Goal: Find specific page/section: Find specific page/section

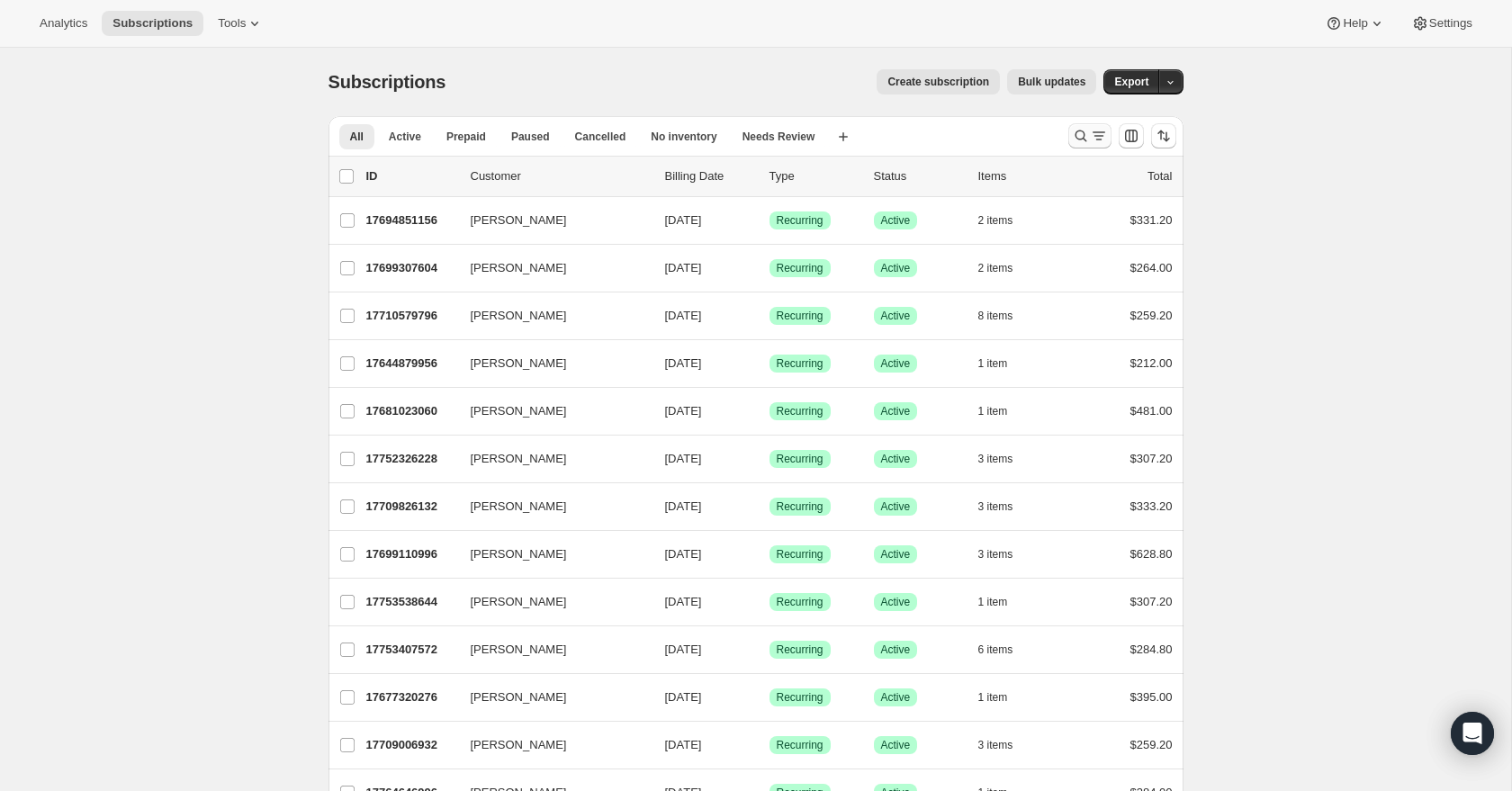
click at [1075, 127] on icon "Search and filter results" at bounding box center [1098, 136] width 18 height 18
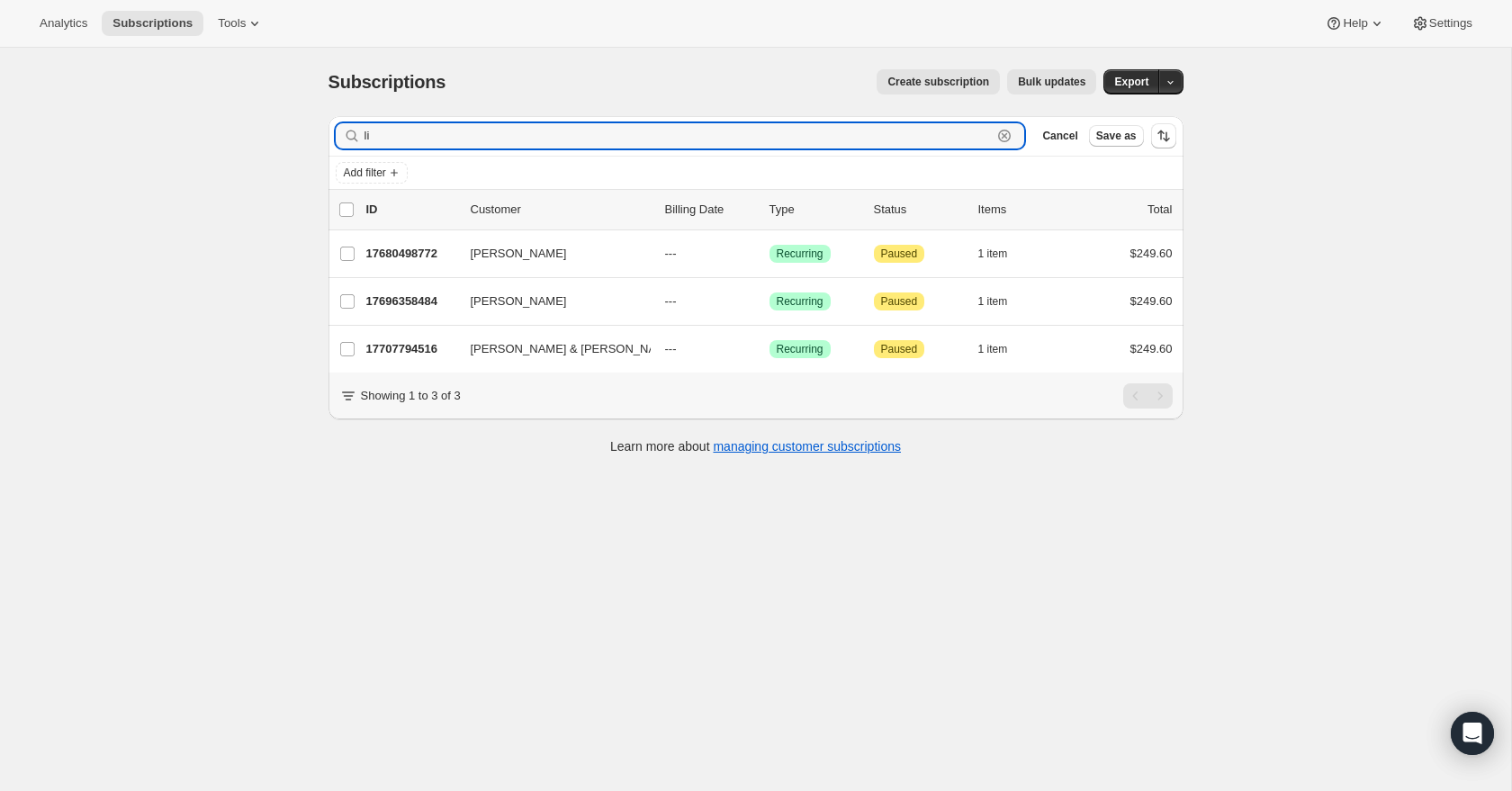
type input "l"
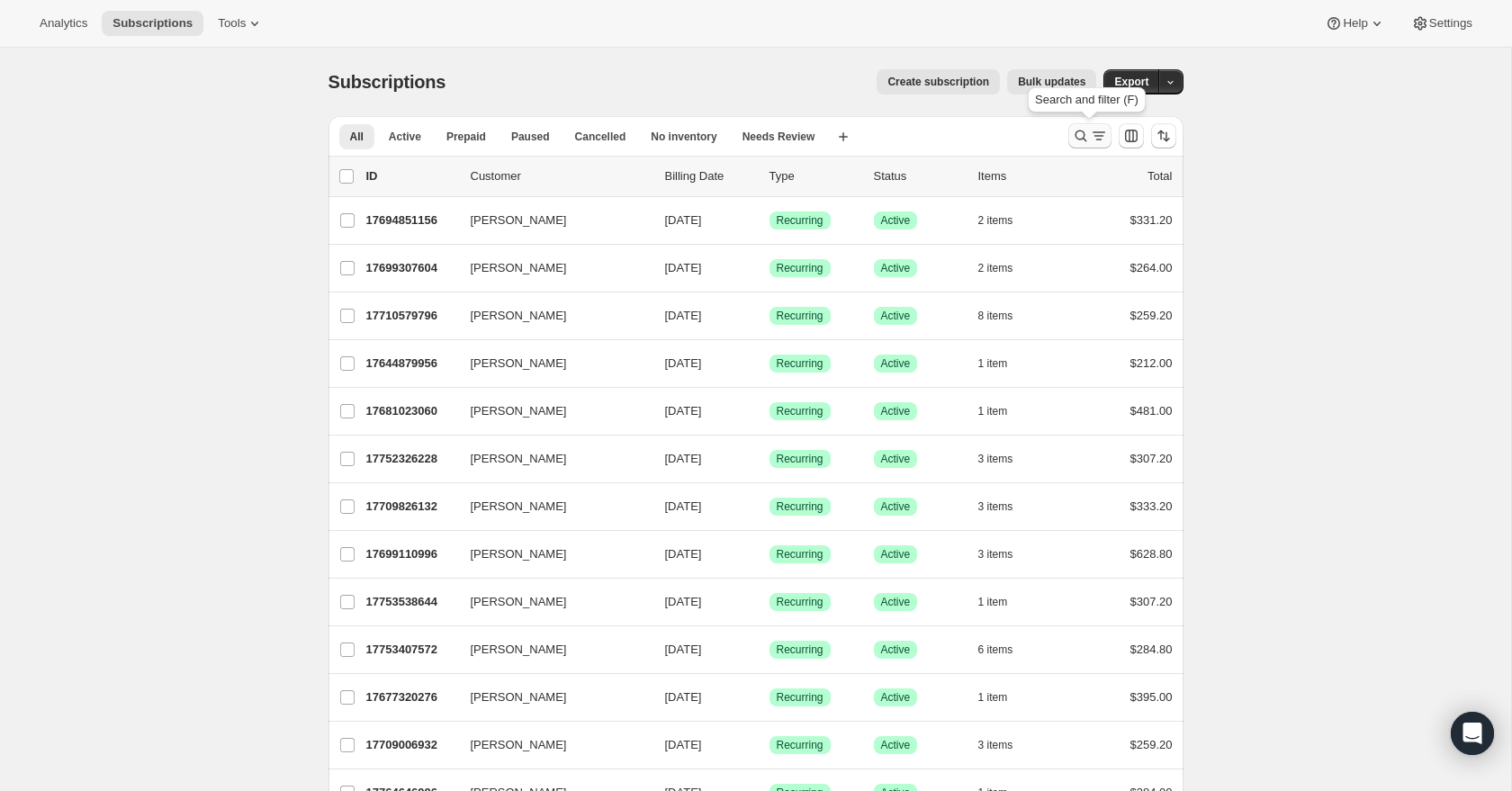
click at [1075, 135] on icon "Search and filter results" at bounding box center [1098, 136] width 18 height 18
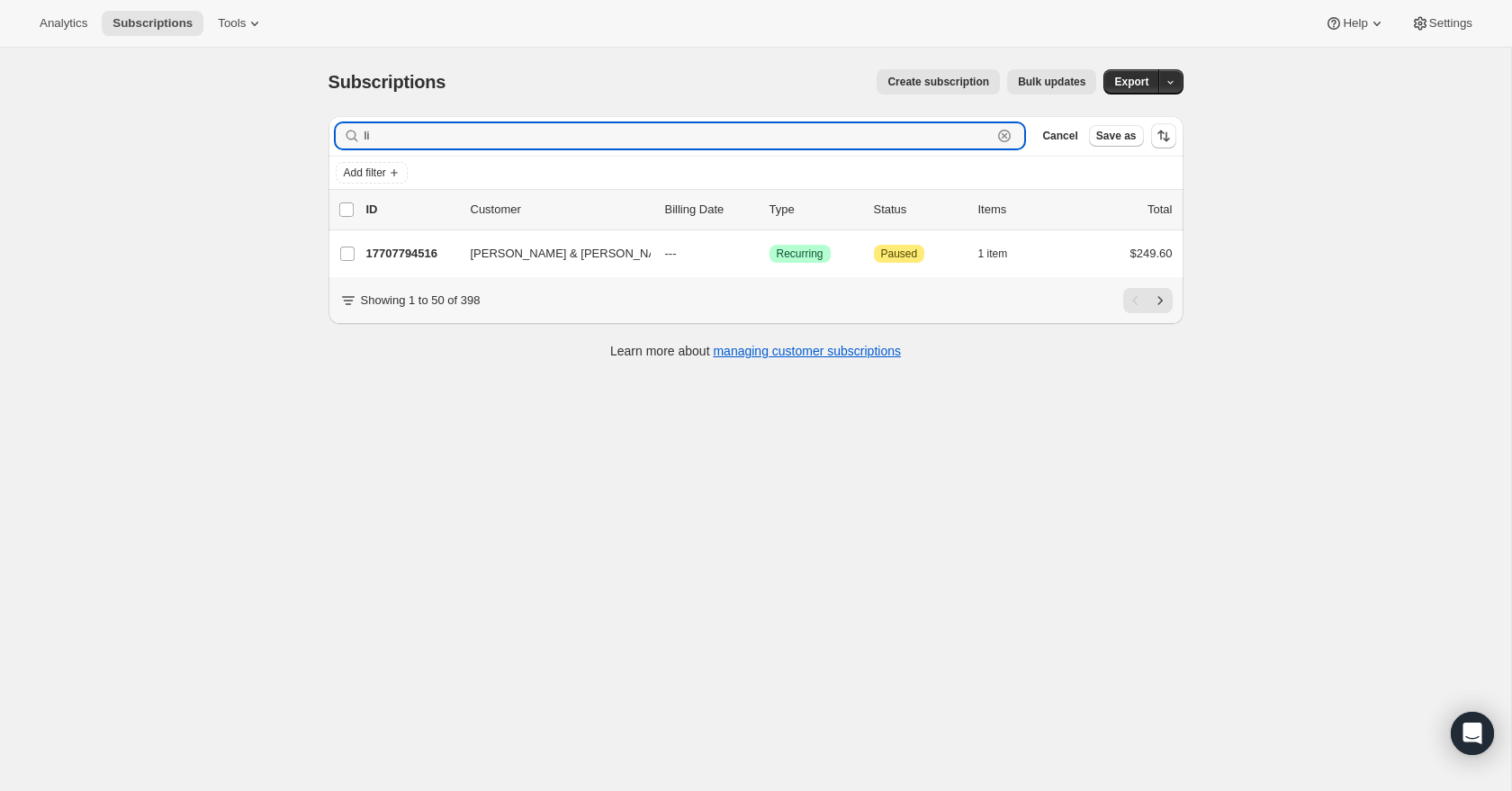
type input "l"
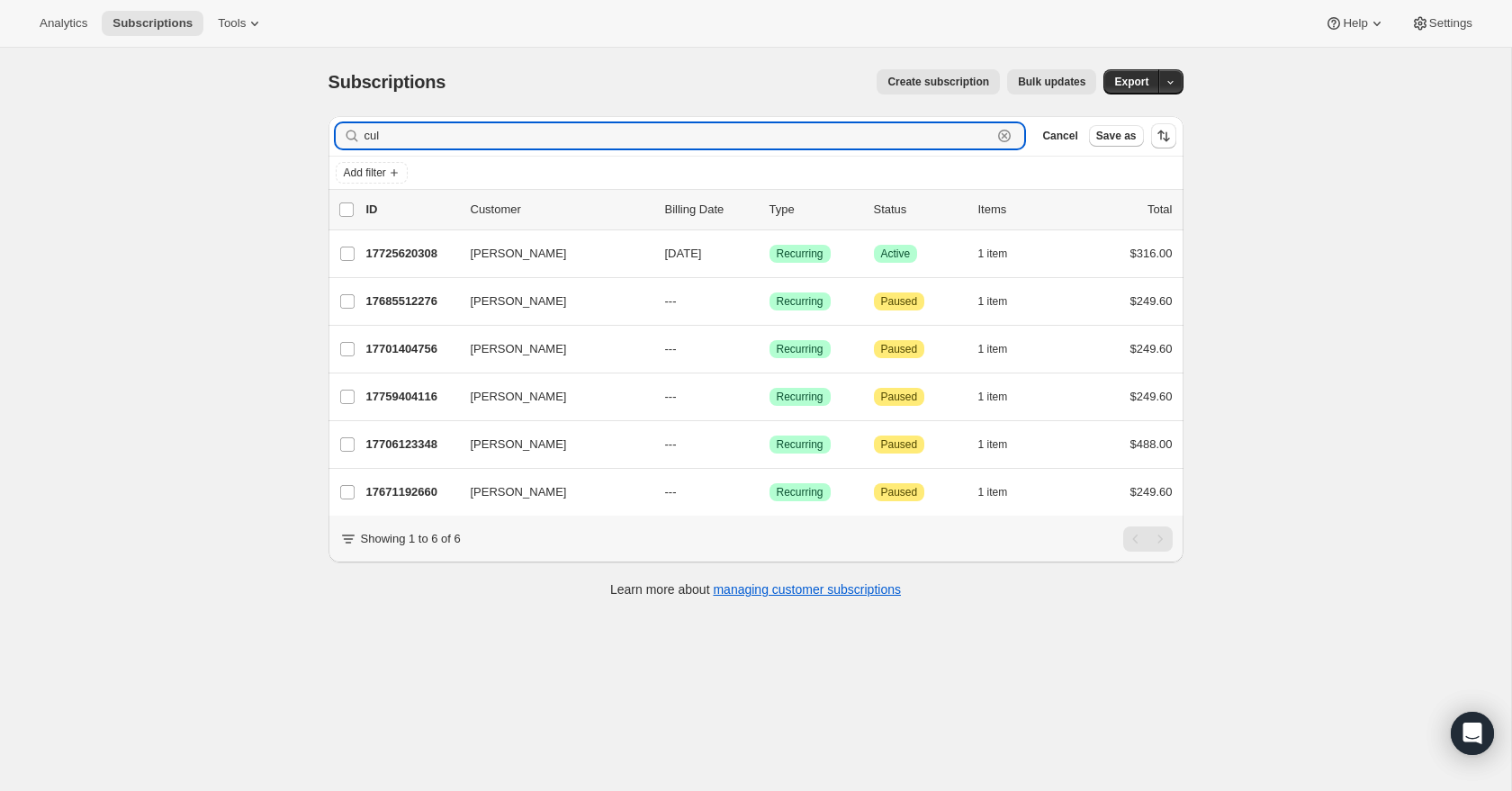
type input "cul"
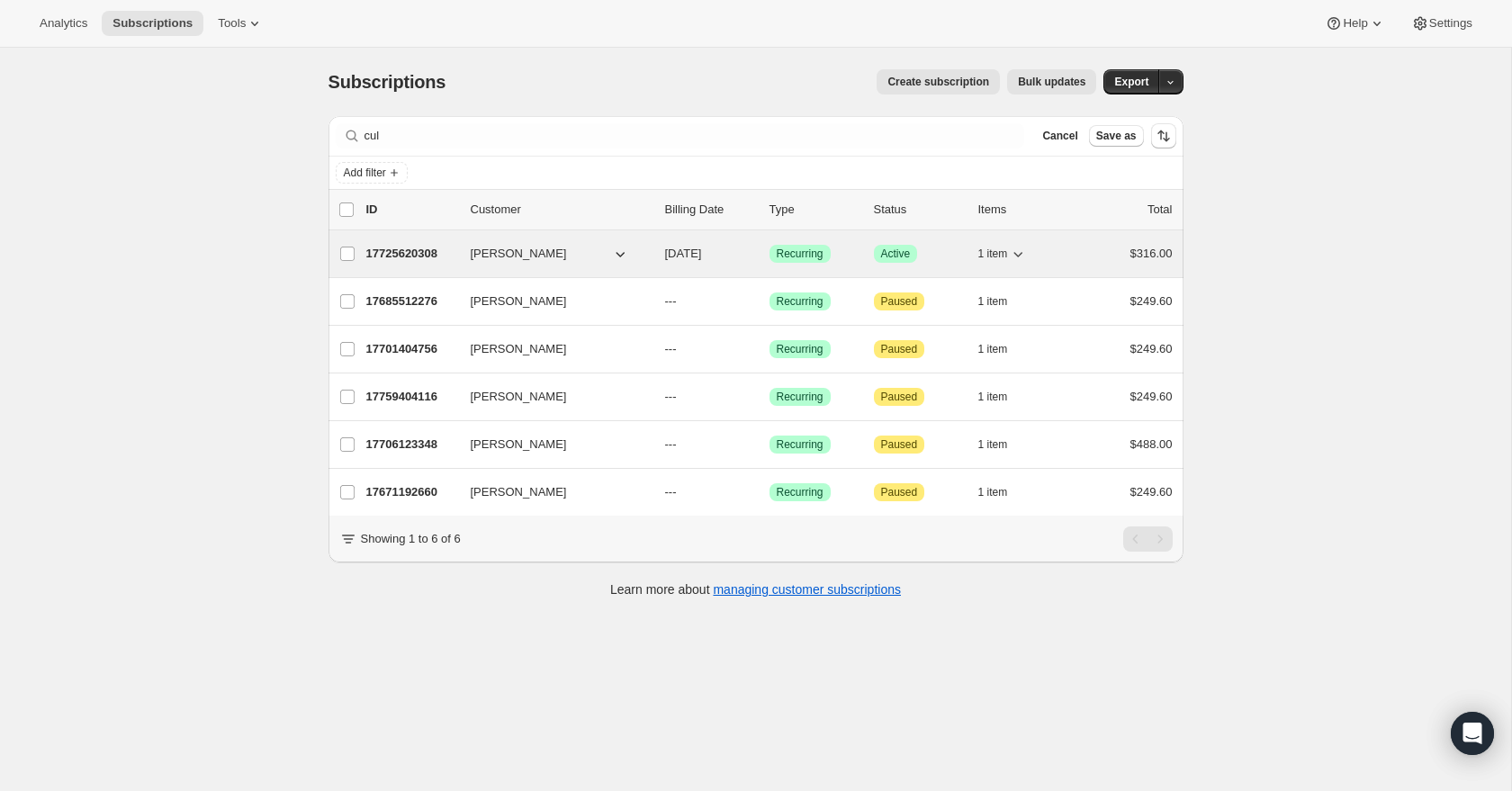
click at [409, 257] on p "17725620308" at bounding box center [411, 254] width 90 height 18
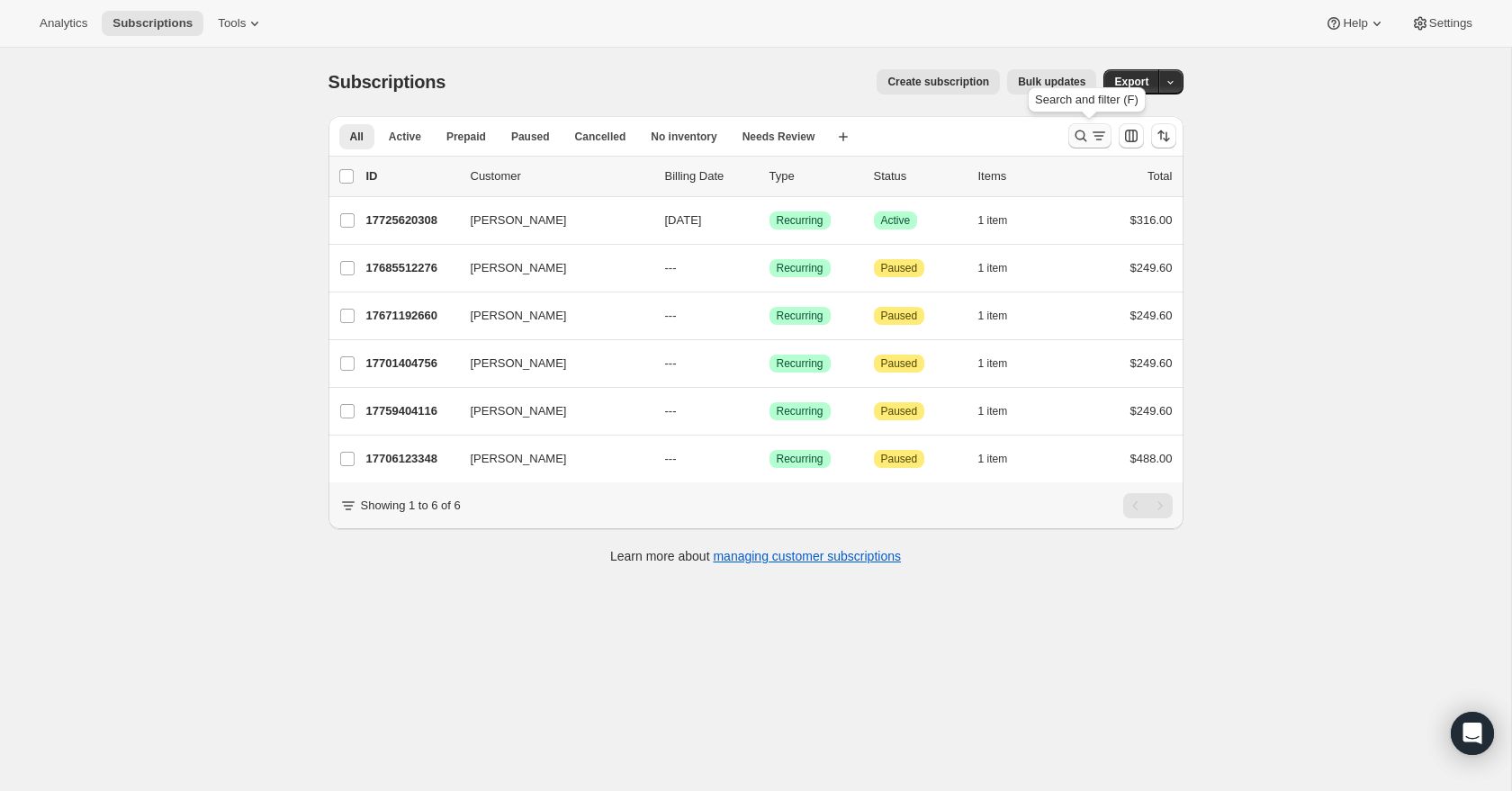
click at [1075, 136] on icon "Search and filter results" at bounding box center [1098, 136] width 10 height 2
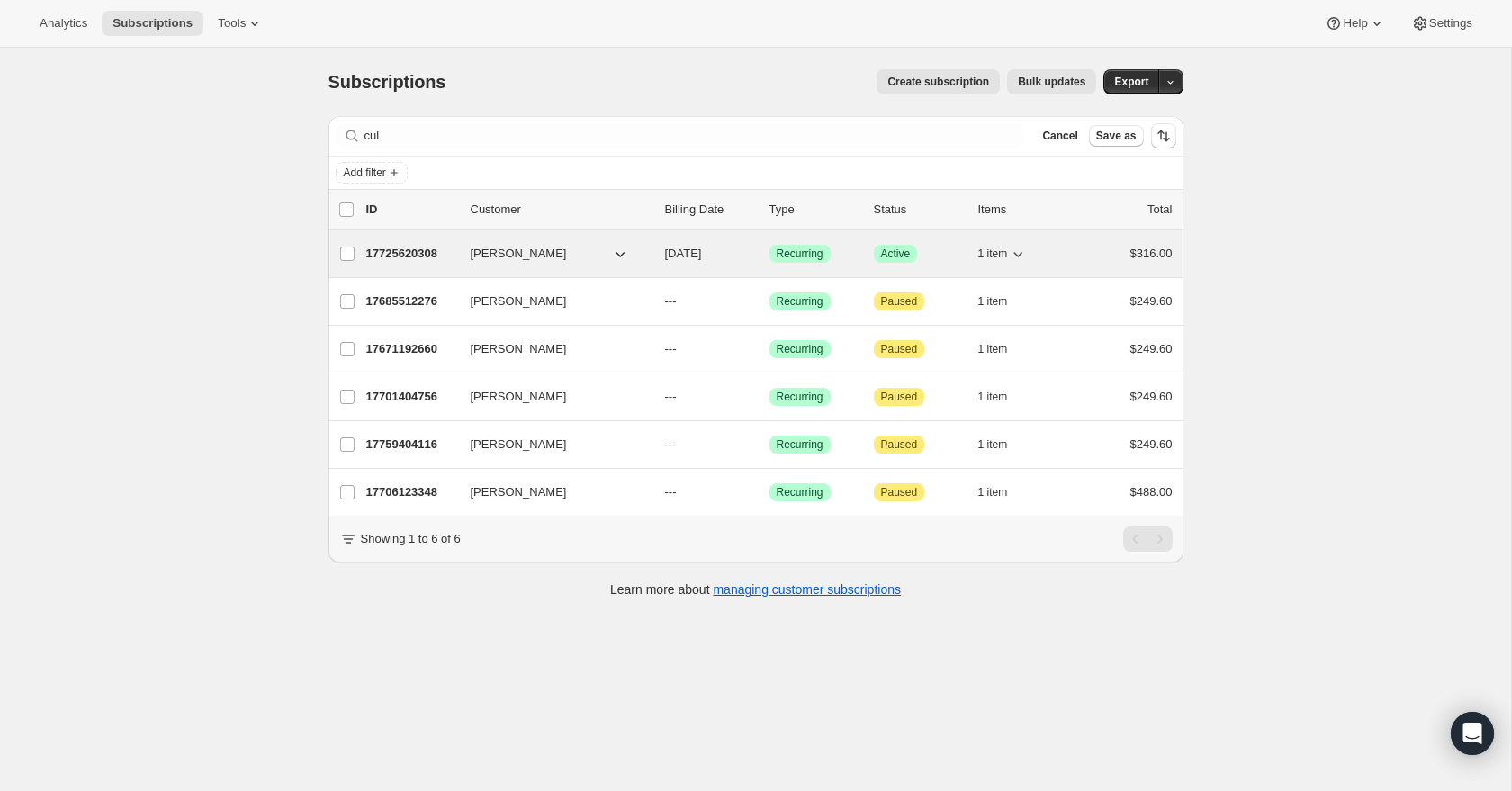
click at [418, 252] on p "17725620308" at bounding box center [411, 254] width 90 height 18
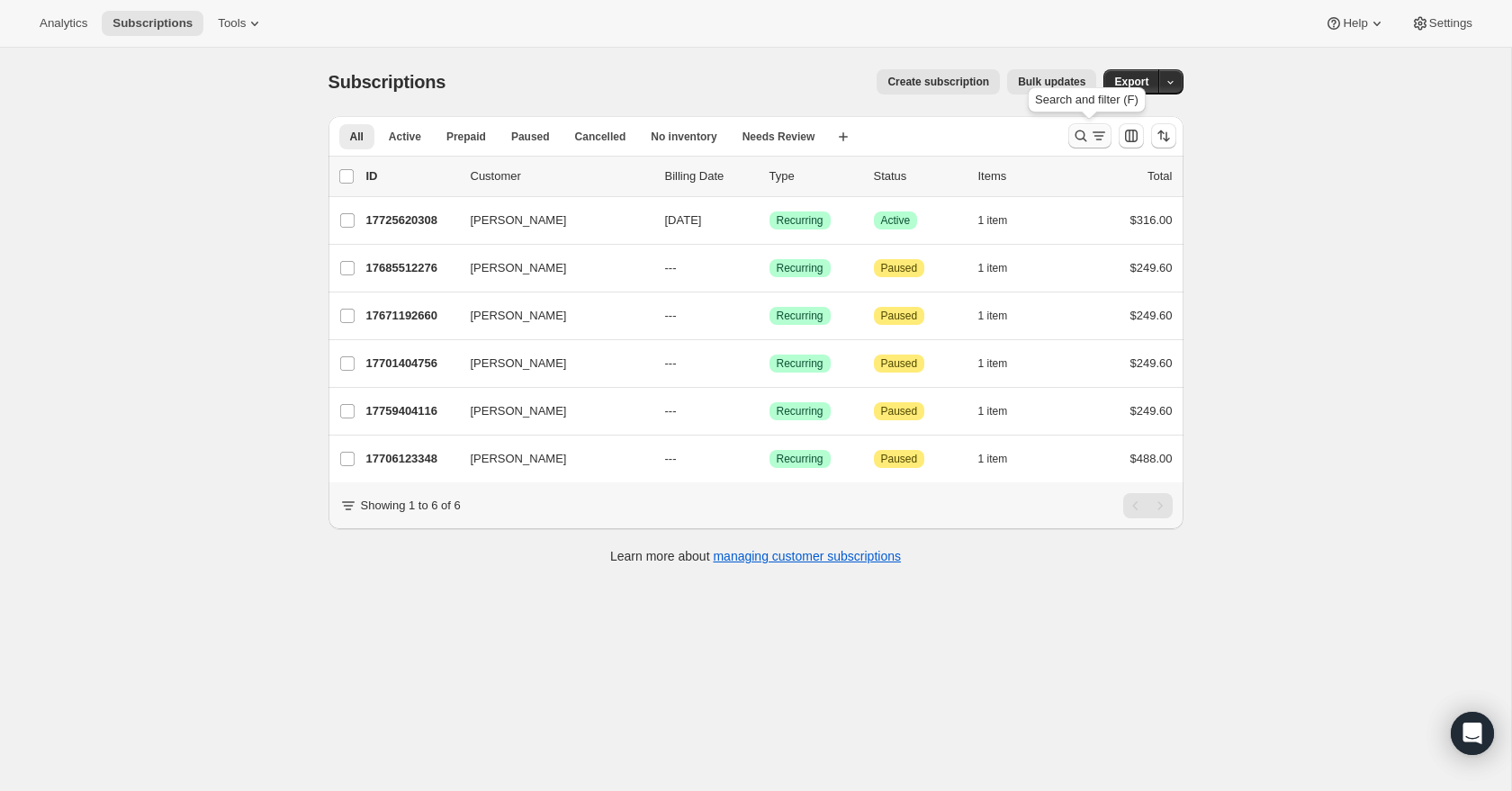
click at [1075, 137] on icon "Search and filter results" at bounding box center [1098, 136] width 18 height 18
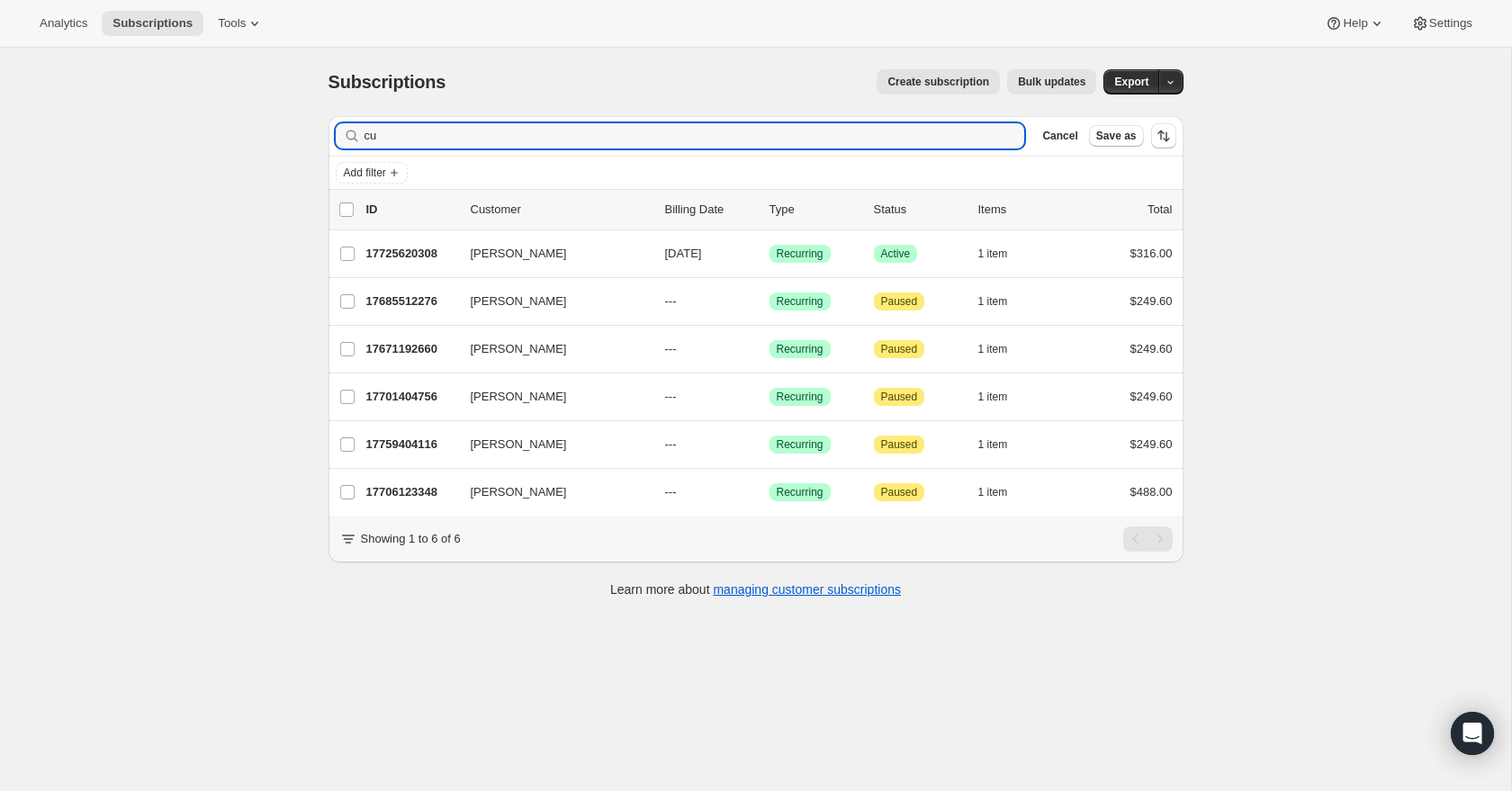
type input "c"
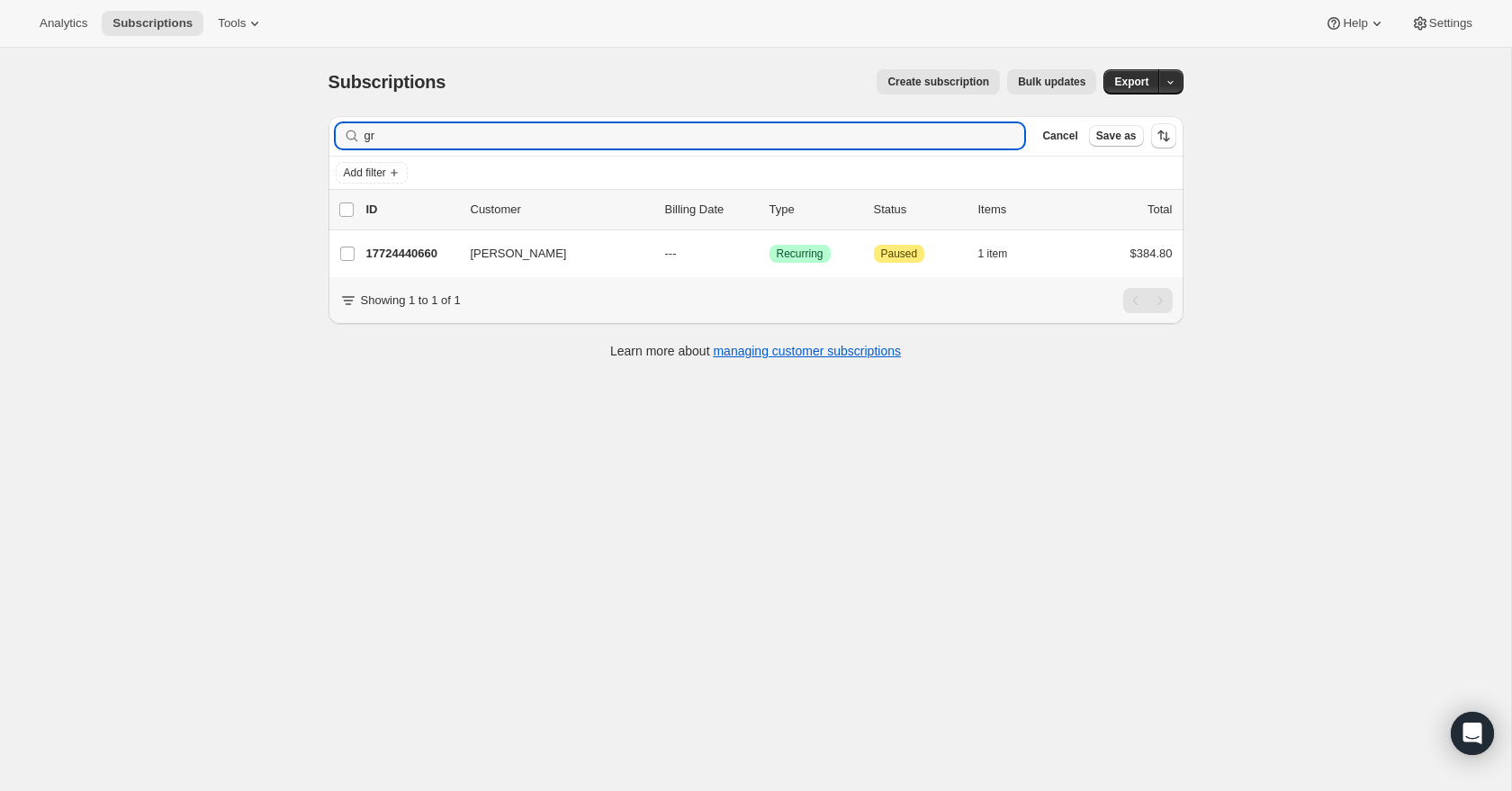
type input "g"
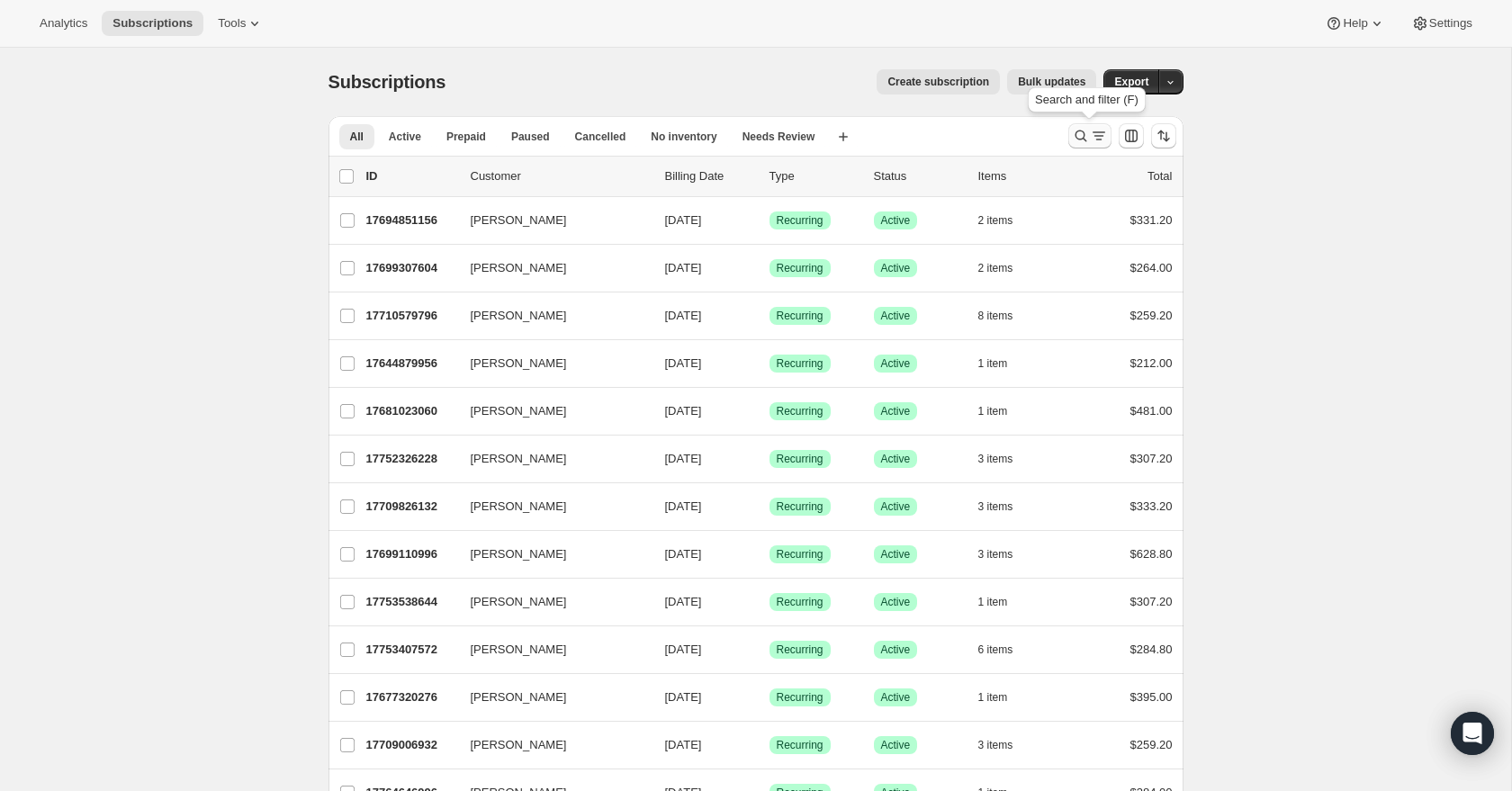
click at [1075, 140] on icon "Search and filter results" at bounding box center [1098, 136] width 18 height 18
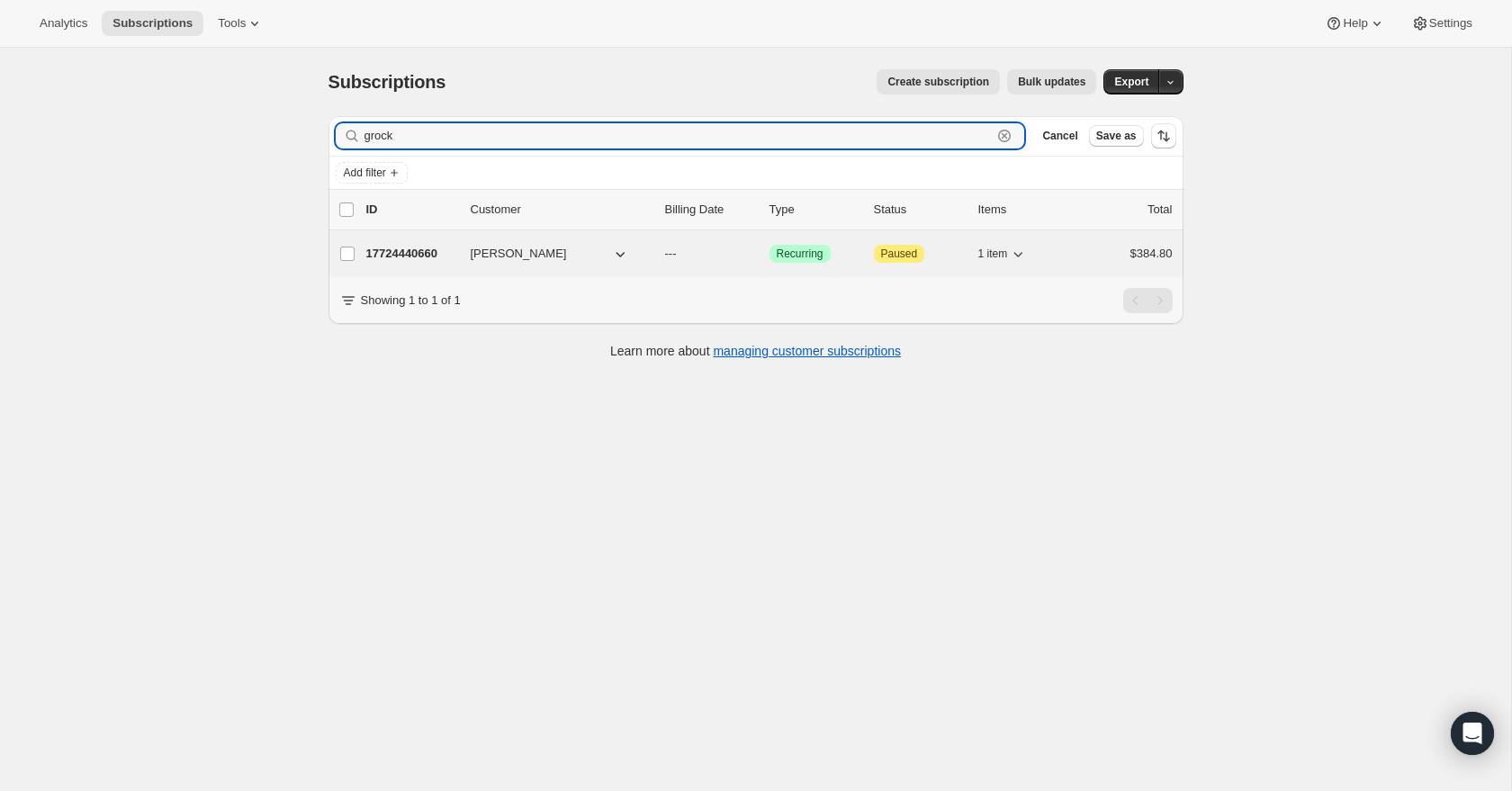
type input "grock"
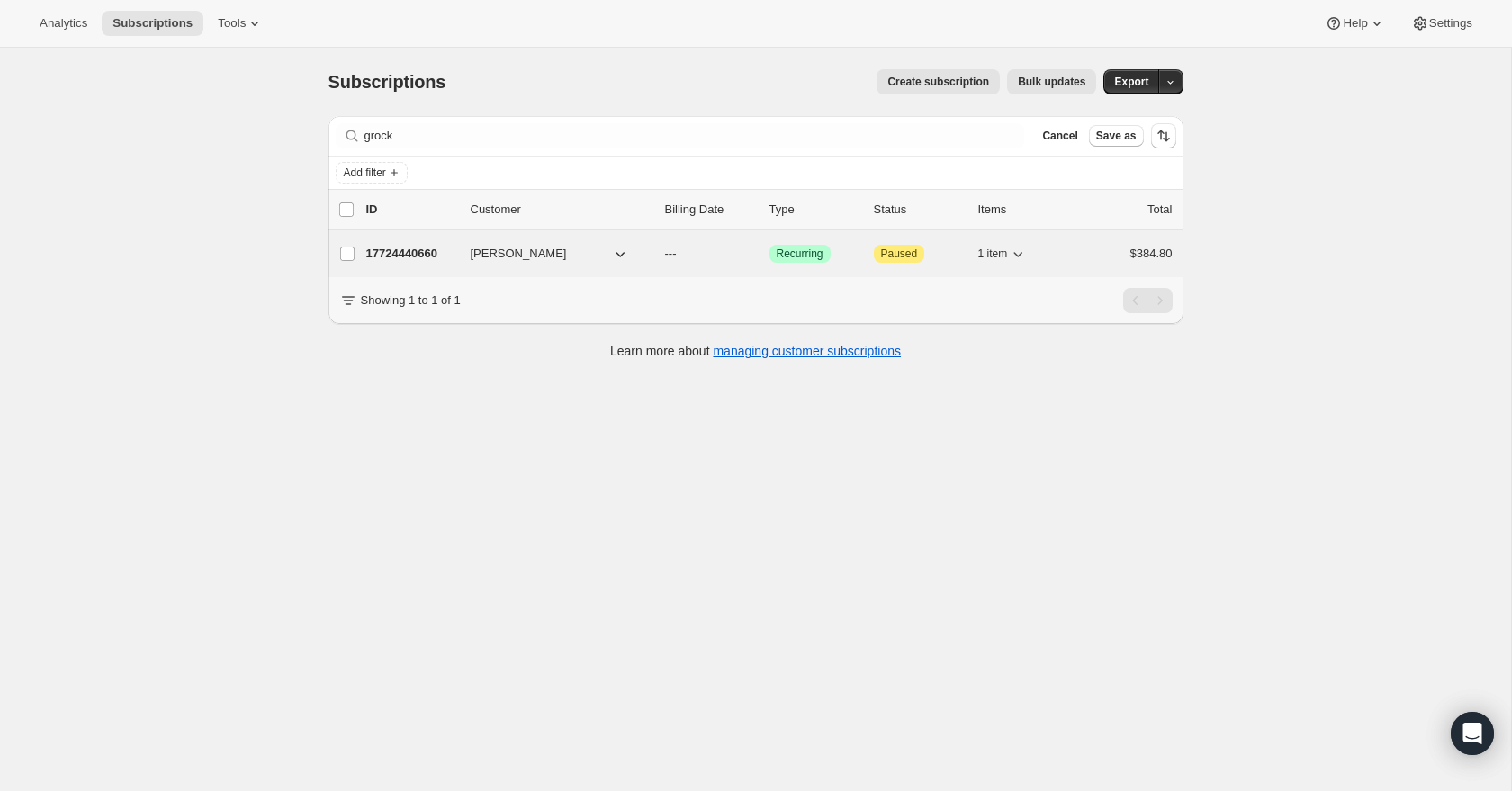
click at [414, 254] on p "17724440660" at bounding box center [411, 254] width 90 height 18
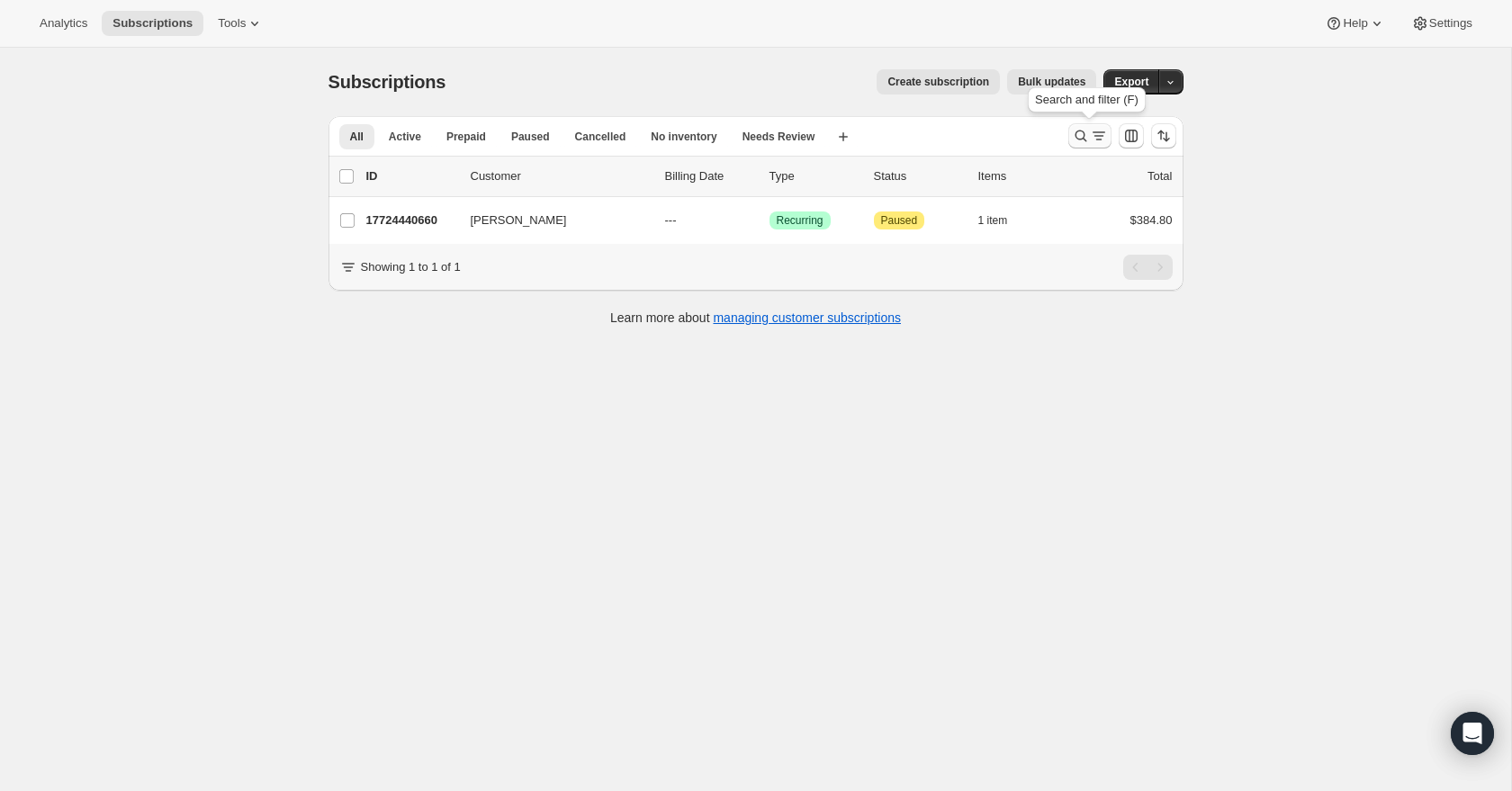
click at [1075, 131] on icon "Search and filter results" at bounding box center [1098, 136] width 18 height 18
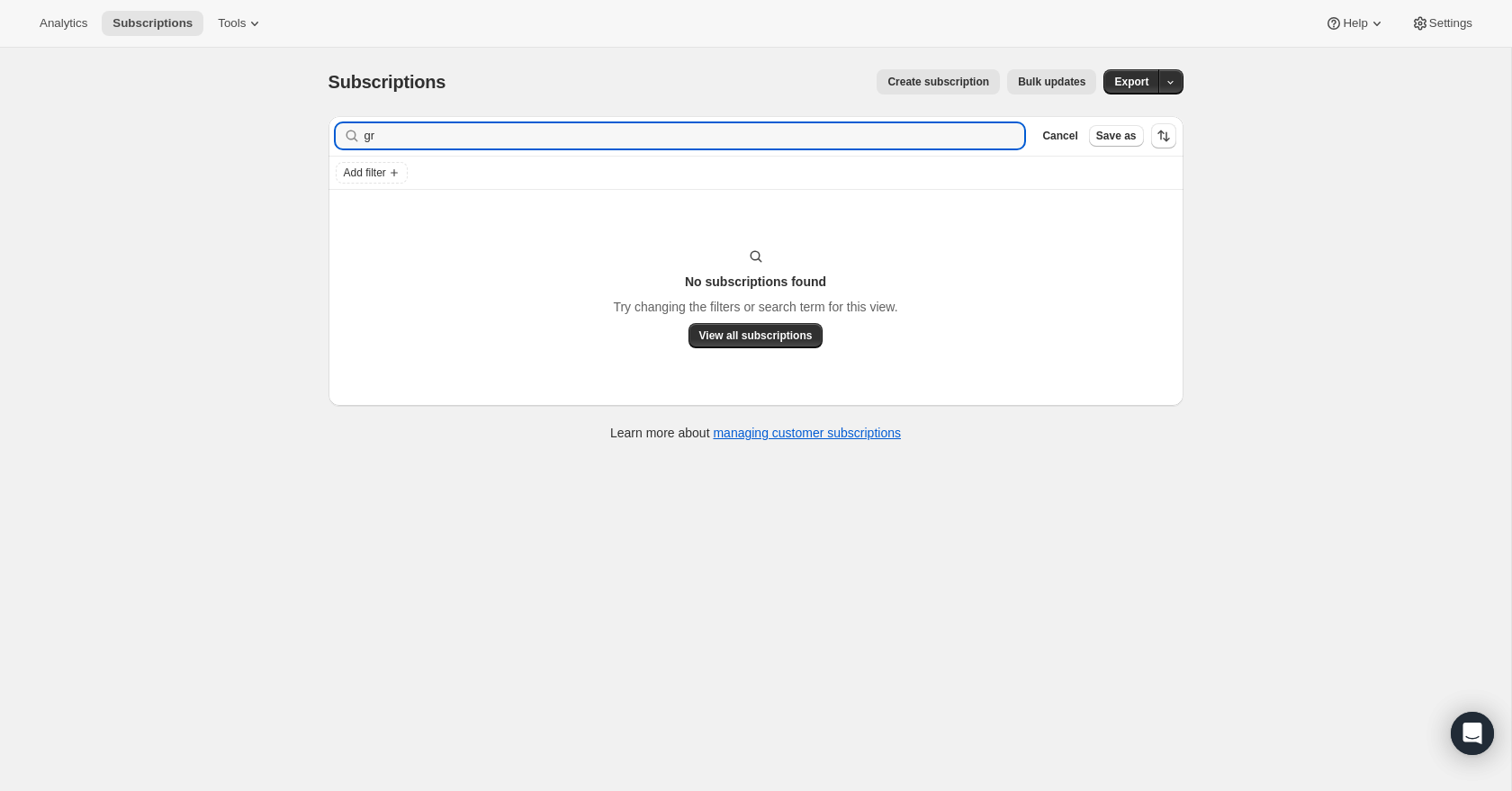
type input "g"
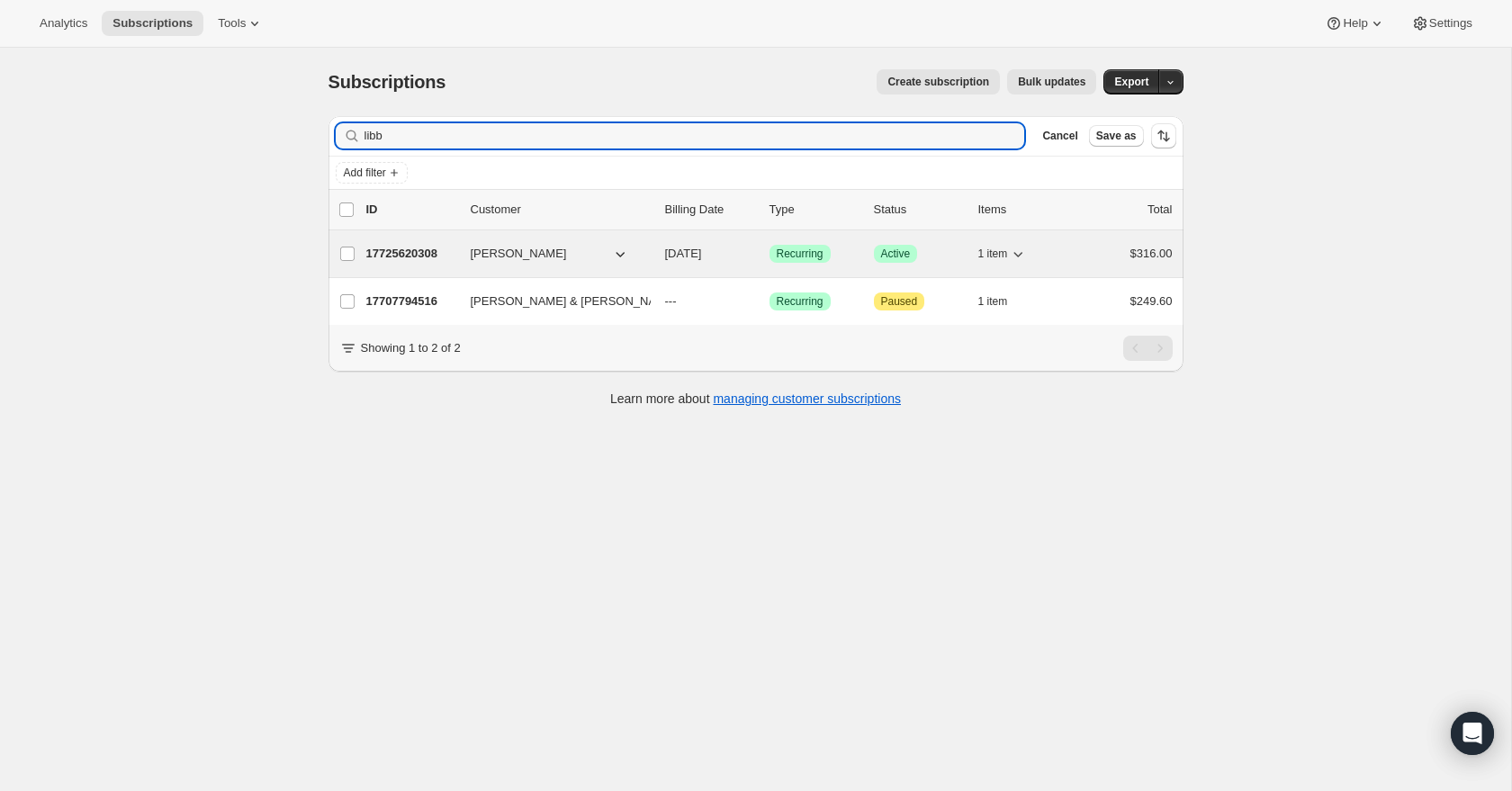
type input "libb"
click at [386, 252] on p "17725620308" at bounding box center [411, 254] width 90 height 18
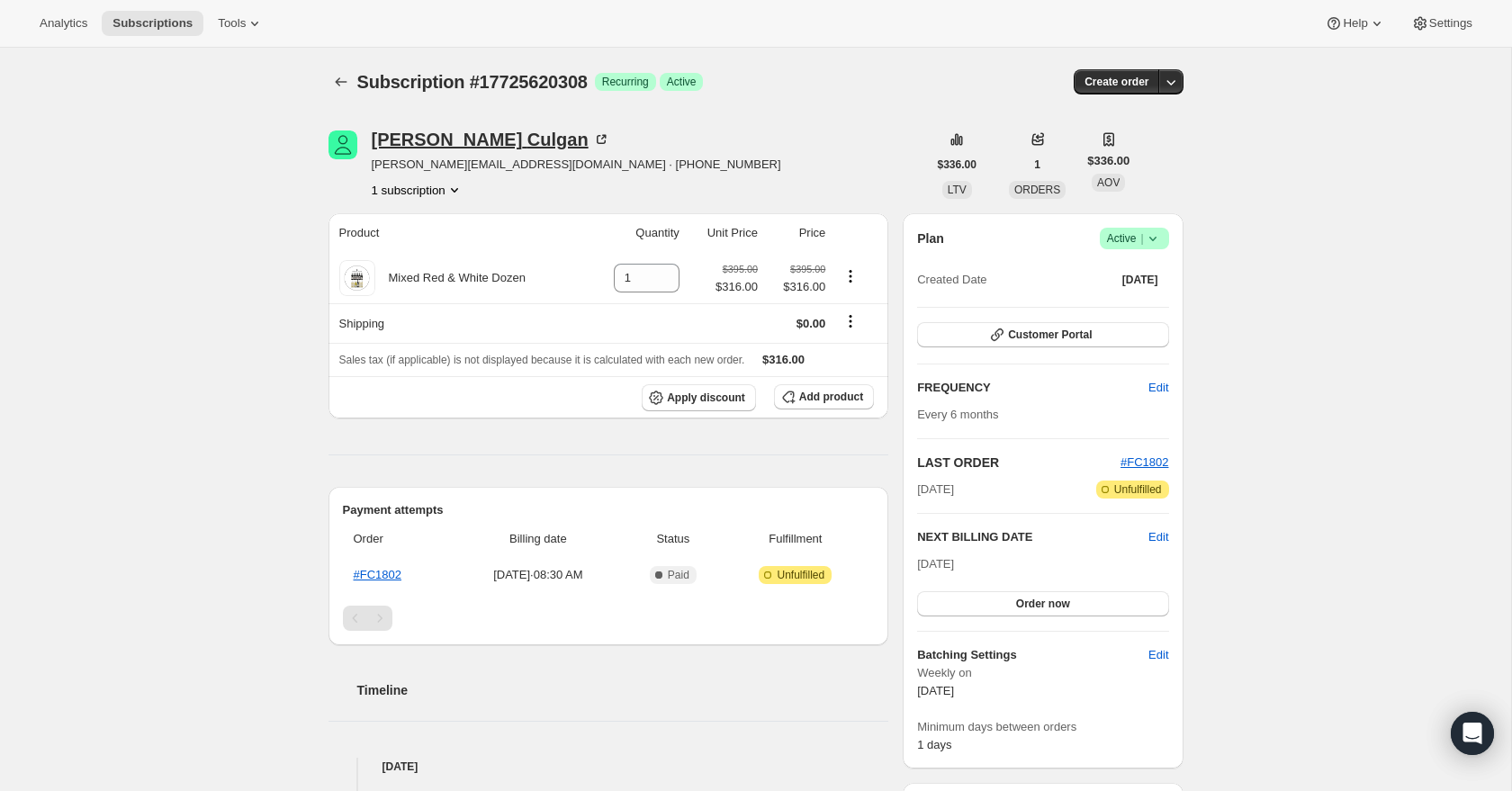
click at [592, 139] on icon at bounding box center [601, 139] width 18 height 18
